Goal: Task Accomplishment & Management: Complete application form

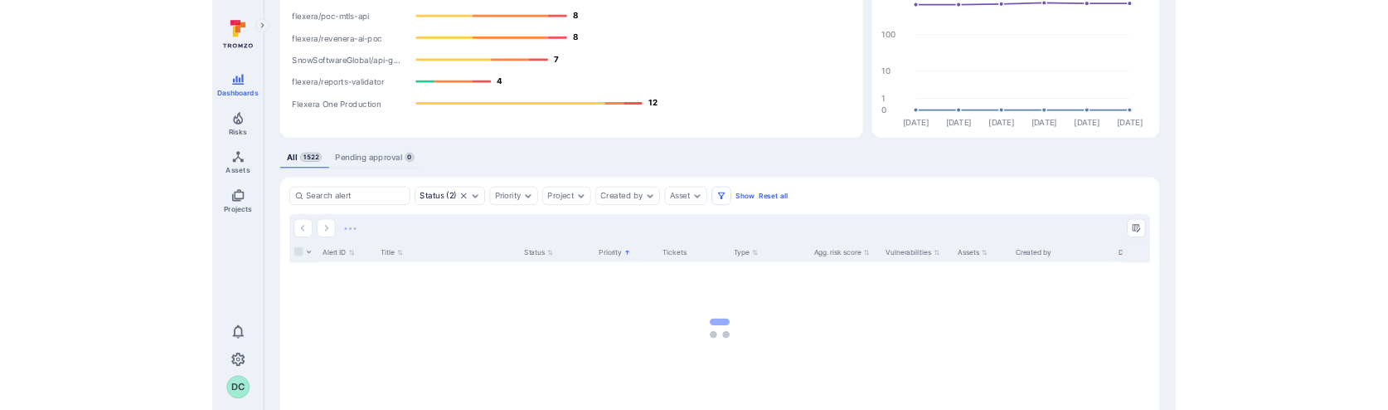
scroll to position [250, 0]
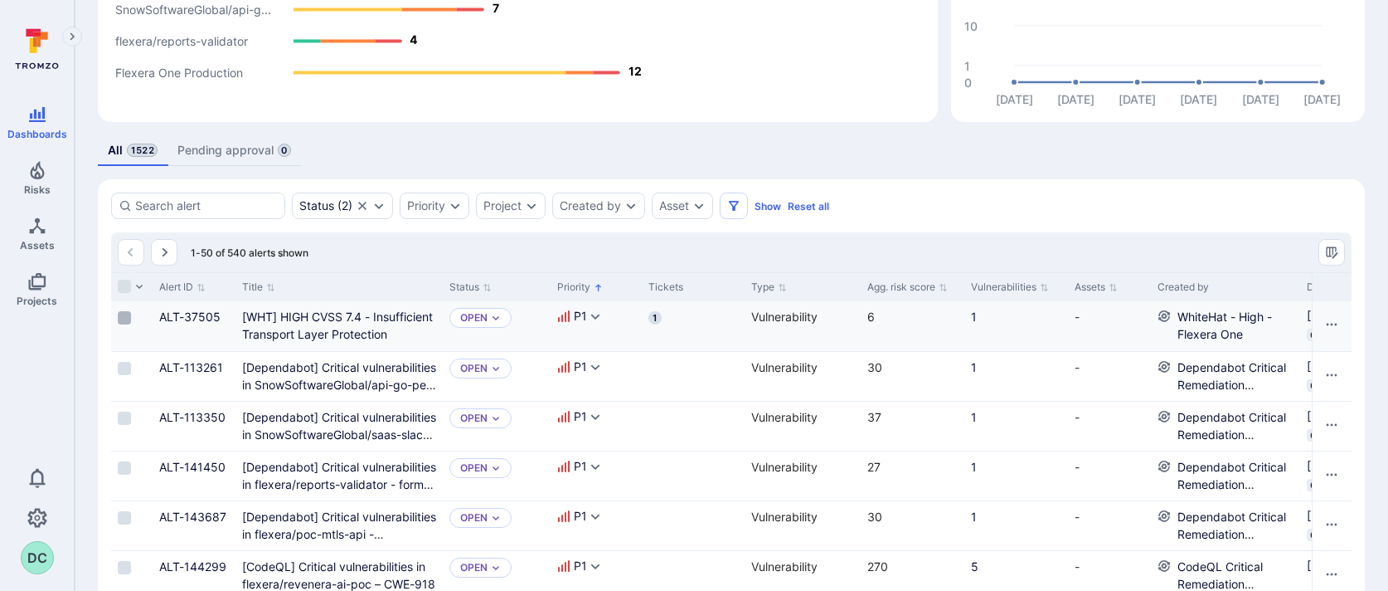
click at [120, 313] on input "Select row" at bounding box center [124, 317] width 13 height 13
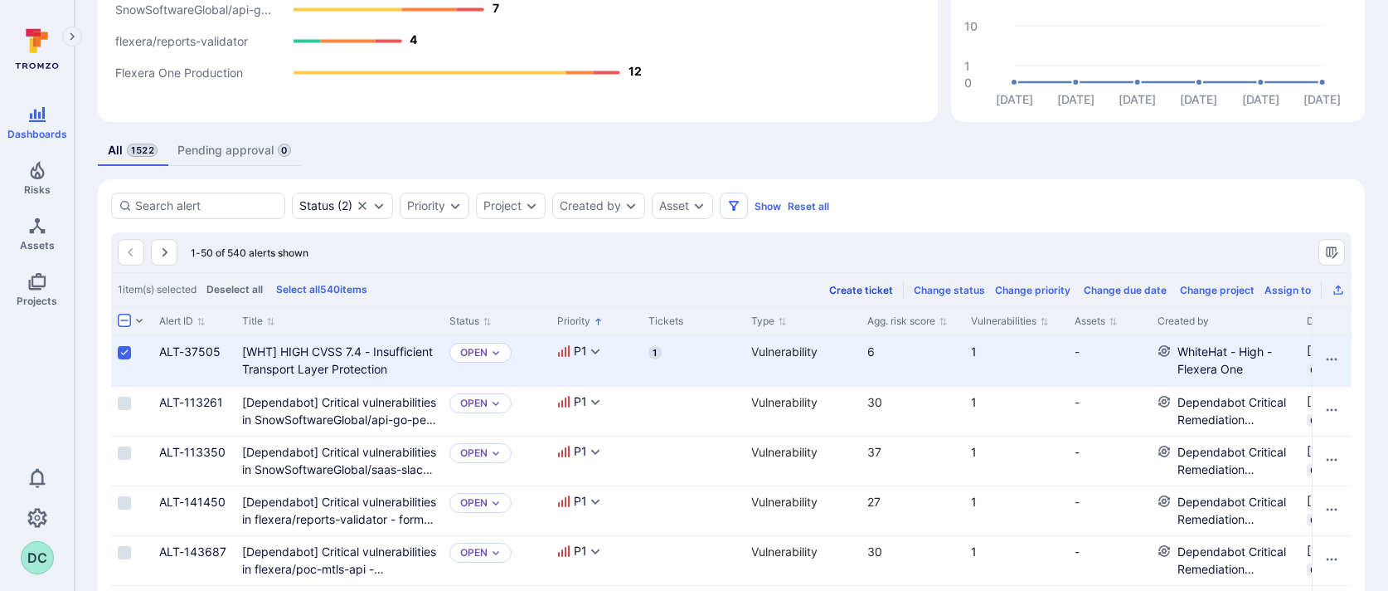
click at [846, 292] on div "Create ticket" at bounding box center [861, 290] width 64 height 12
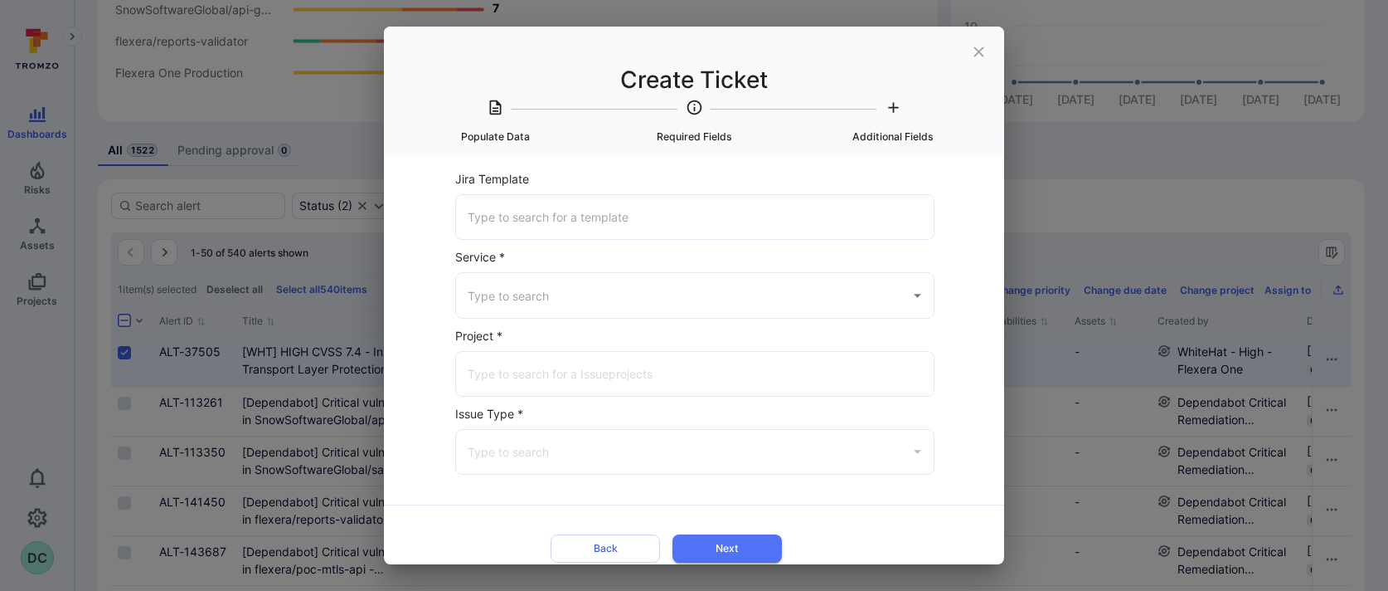
click at [630, 222] on input "Jira Template" at bounding box center [695, 216] width 463 height 29
click at [979, 52] on icon "close" at bounding box center [979, 51] width 10 height 10
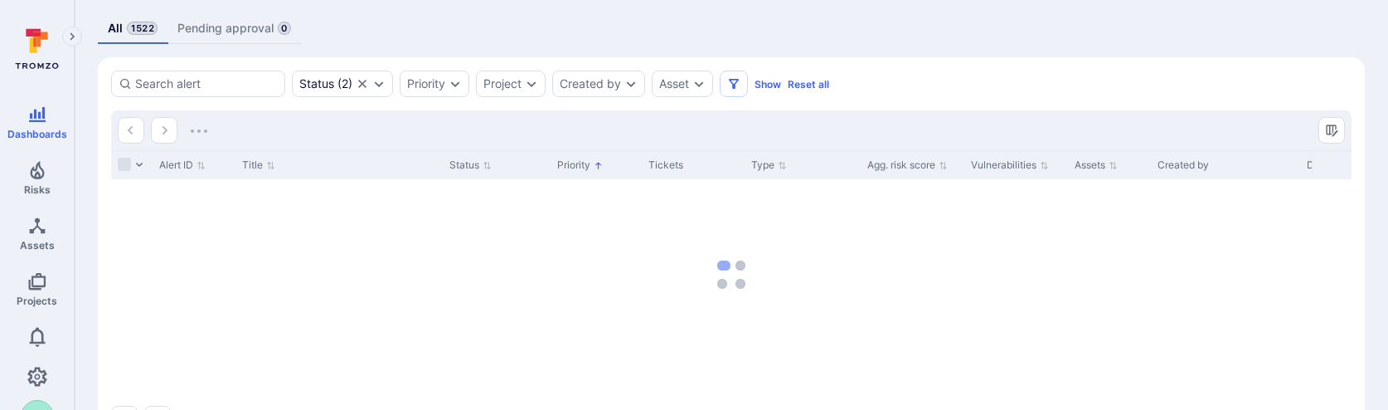
scroll to position [372, 0]
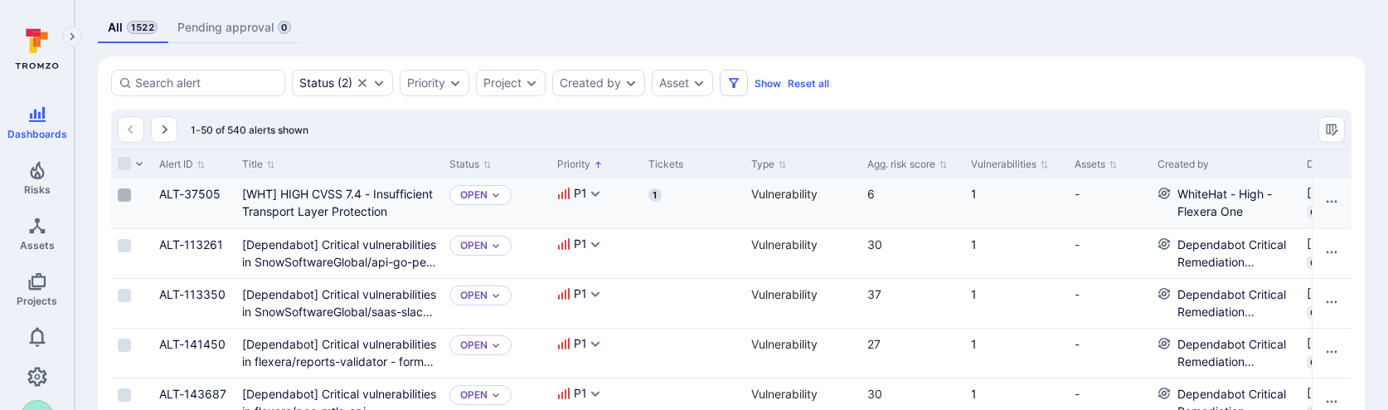
click at [126, 192] on input "Select row" at bounding box center [124, 194] width 13 height 13
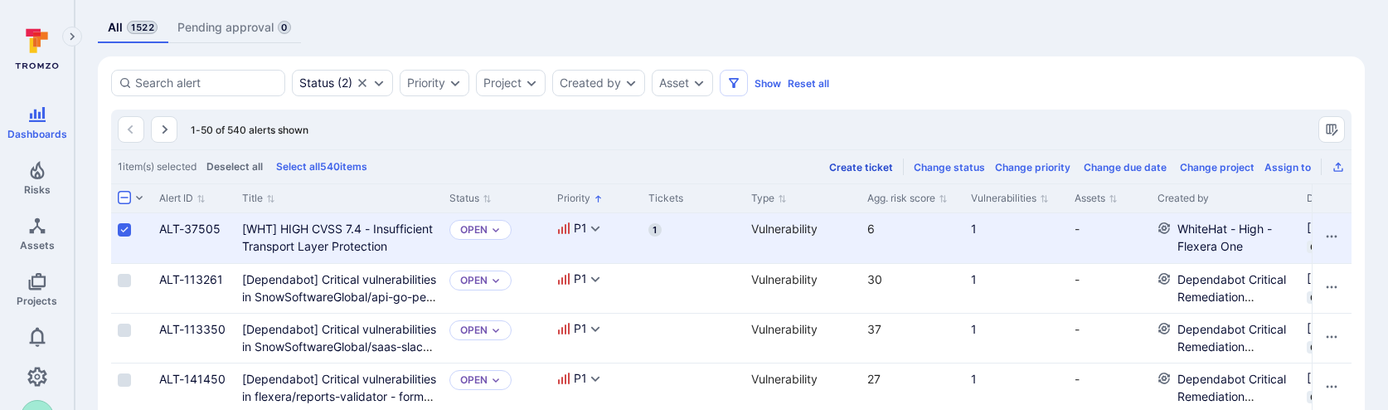
click at [860, 163] on div "Create ticket" at bounding box center [861, 167] width 64 height 12
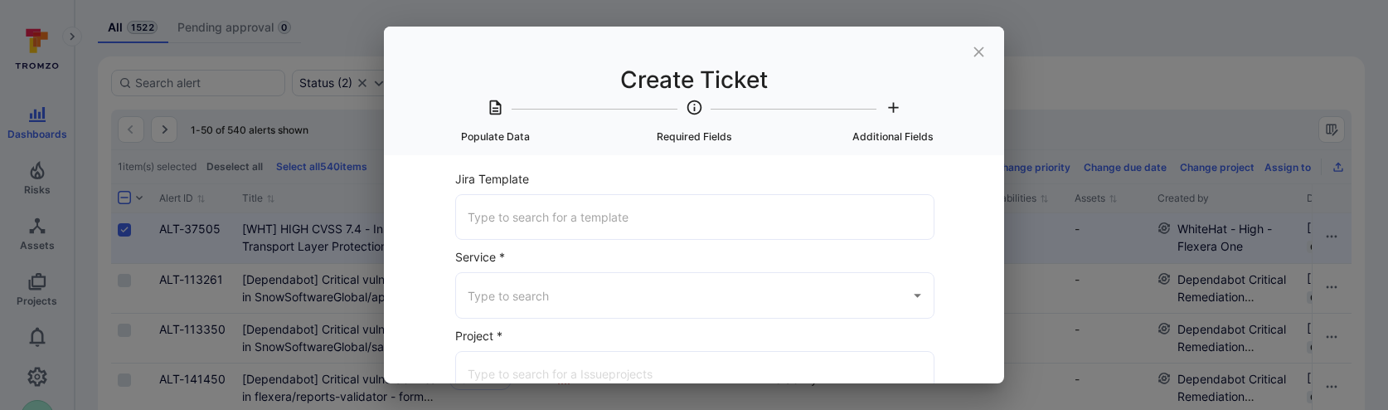
click at [639, 205] on input "Jira Template" at bounding box center [695, 216] width 463 height 29
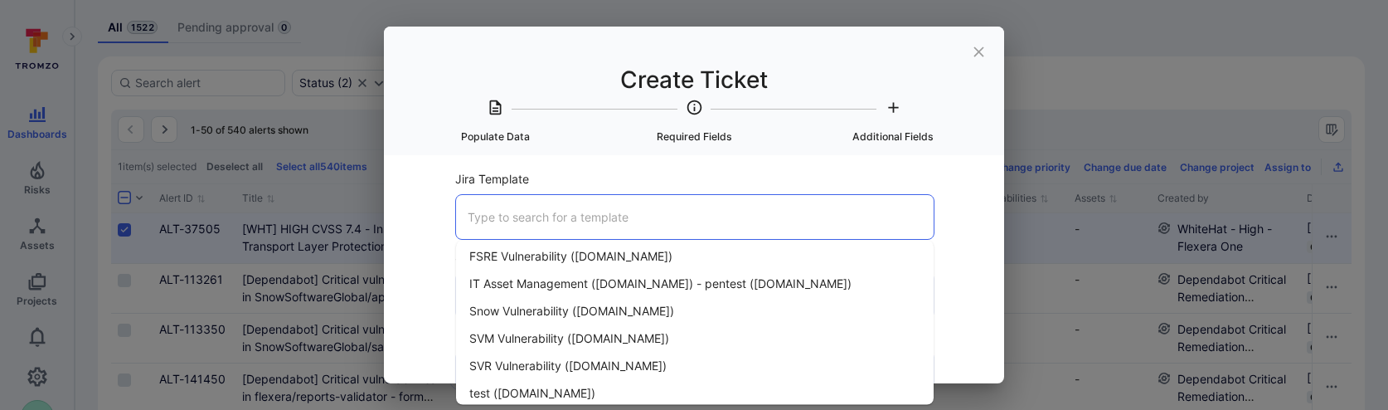
scroll to position [113, 0]
click at [640, 326] on li "SVM Vulnerability ([DOMAIN_NAME])" at bounding box center [695, 339] width 478 height 27
type input "SVM Vulnerability ([DOMAIN_NAME])"
type input "Jira"
type input "Flexera Software Vulnerability Manager ([DOMAIN_NAME])"
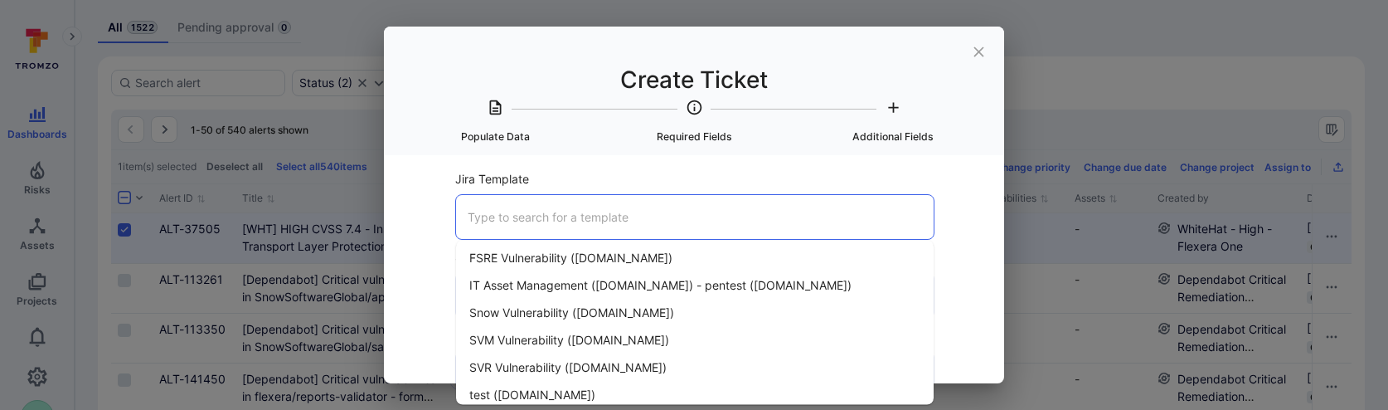
type input "Bug"
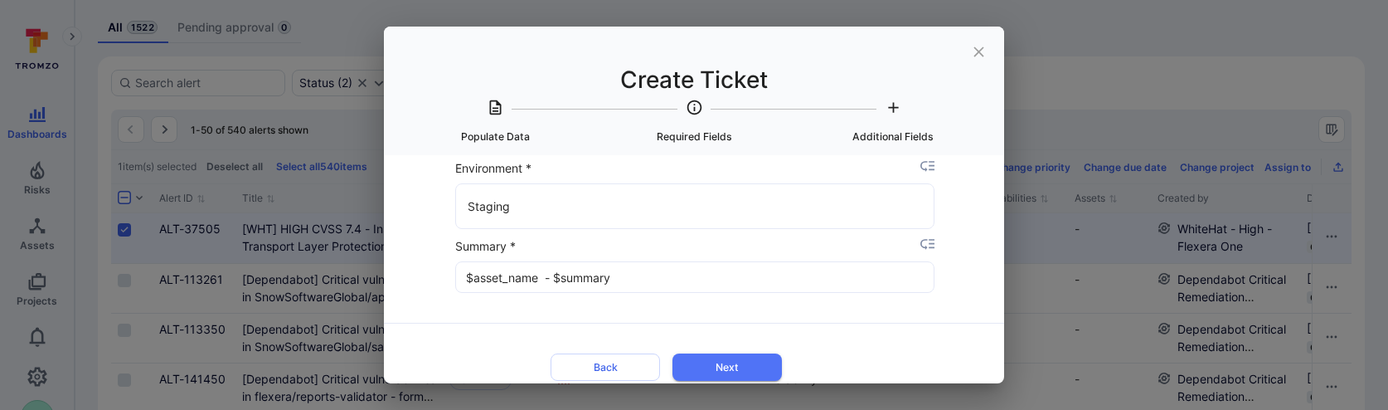
scroll to position [422, 0]
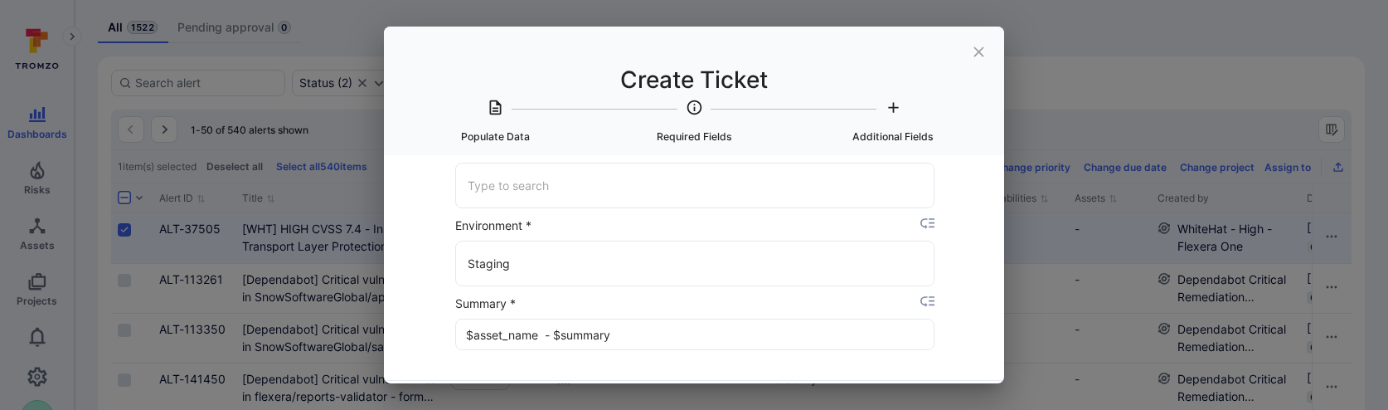
click at [623, 188] on input "Bug Severity *" at bounding box center [695, 185] width 463 height 29
click at [603, 218] on li "Critical" at bounding box center [695, 228] width 478 height 27
type input "Critical"
